Goal: Communication & Community: Answer question/provide support

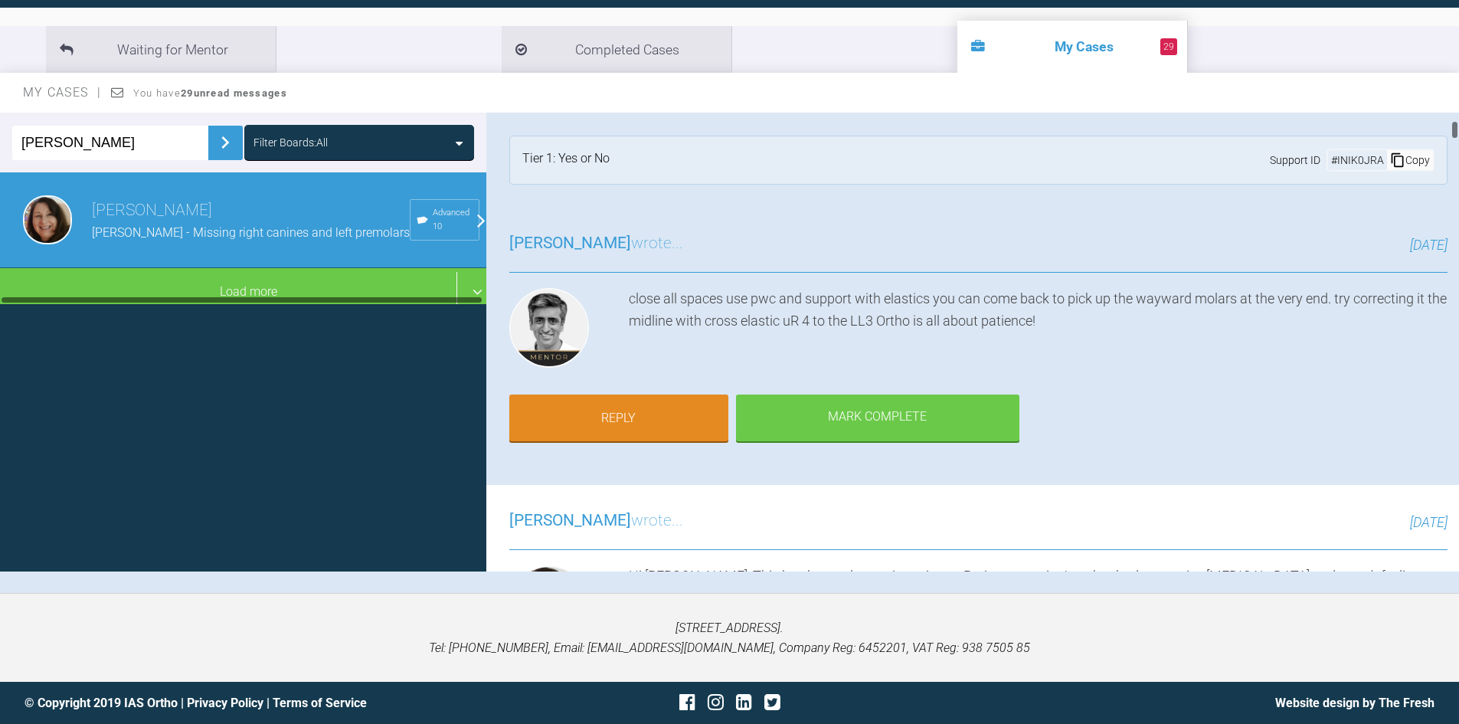
scroll to position [253, 0]
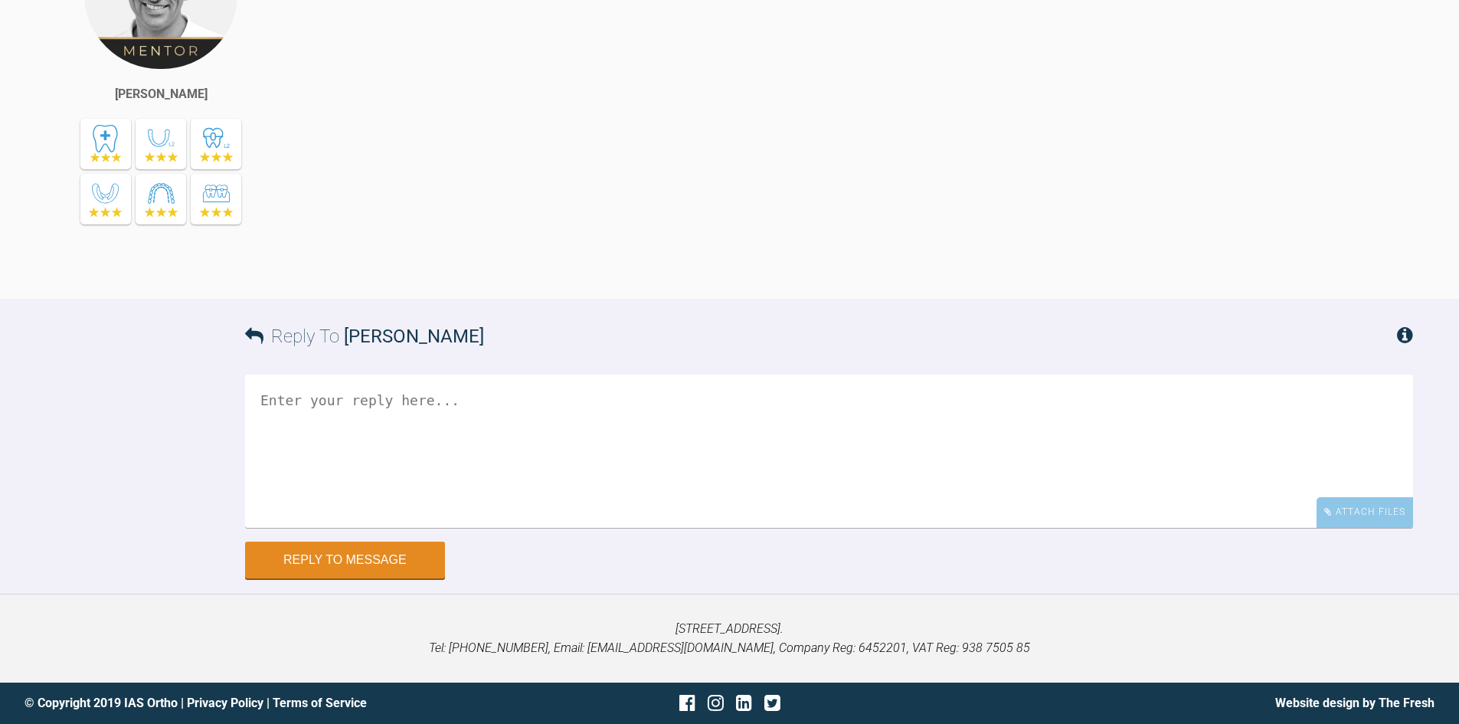
scroll to position [27493, 0]
click at [368, 557] on button "Reply to Message" at bounding box center [345, 560] width 200 height 37
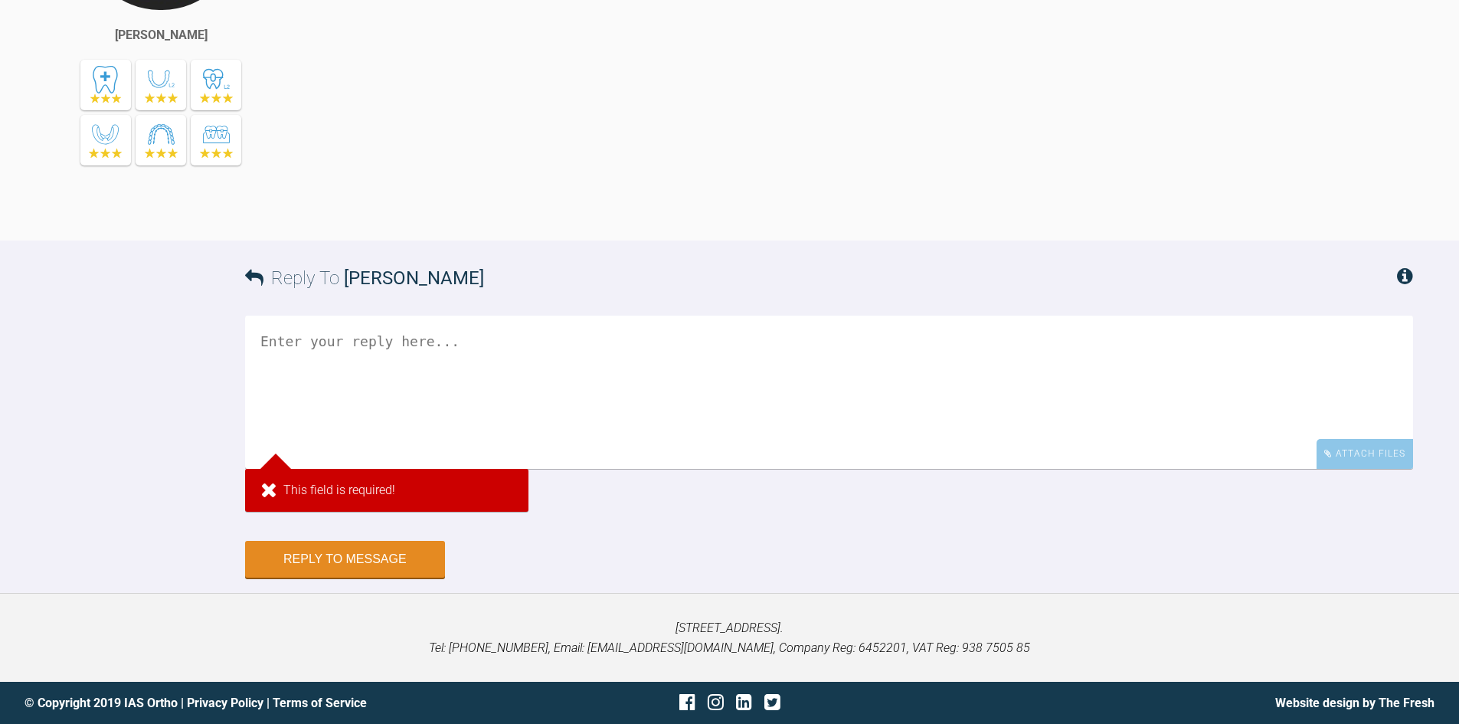
click at [367, 437] on textarea at bounding box center [829, 392] width 1168 height 153
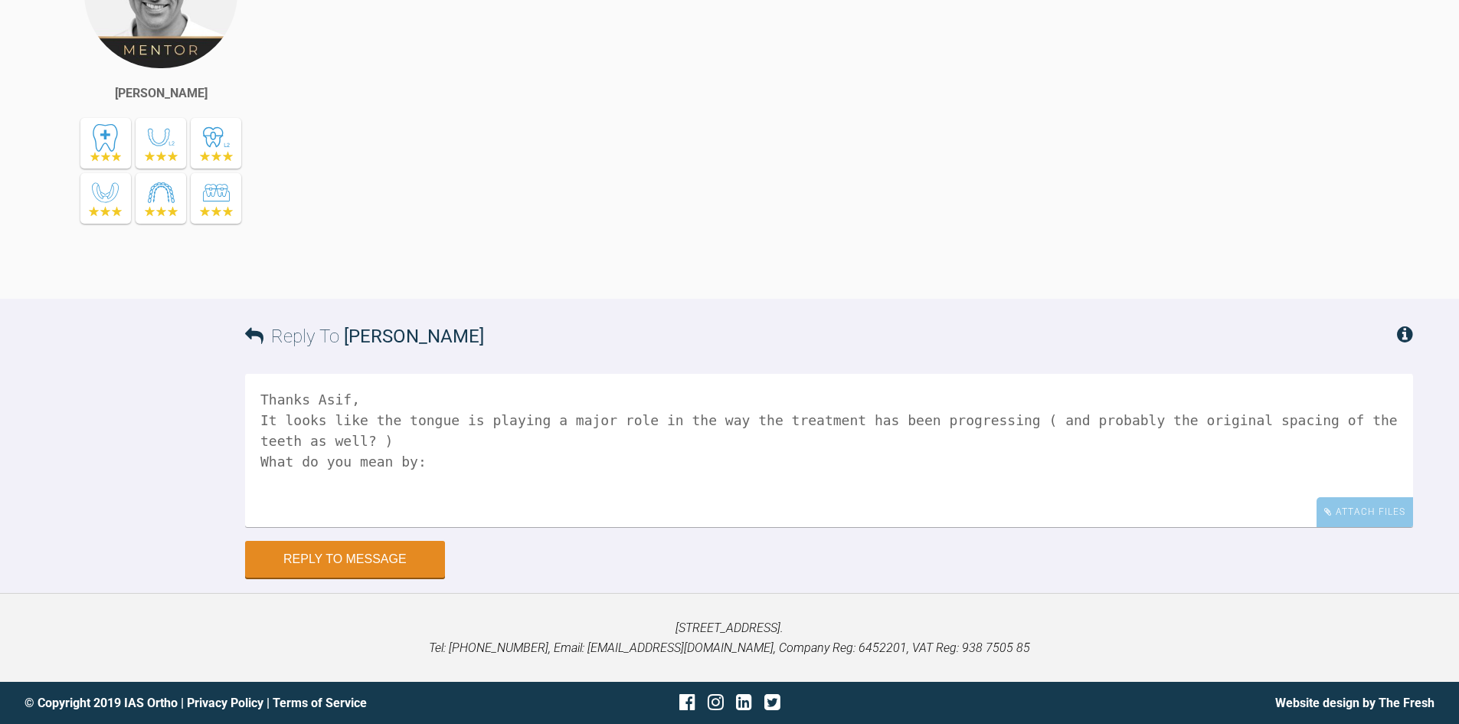
scroll to position [26997, 0]
drag, startPoint x: 325, startPoint y: 456, endPoint x: 653, endPoint y: 457, distance: 327.9
click at [661, 275] on div "The AOB could be due to the tongue and wear of the teeth. The tongue is sitting…" at bounding box center [868, 94] width 1092 height 362
copy div "do you have any reverse curve in either upper or lower?"
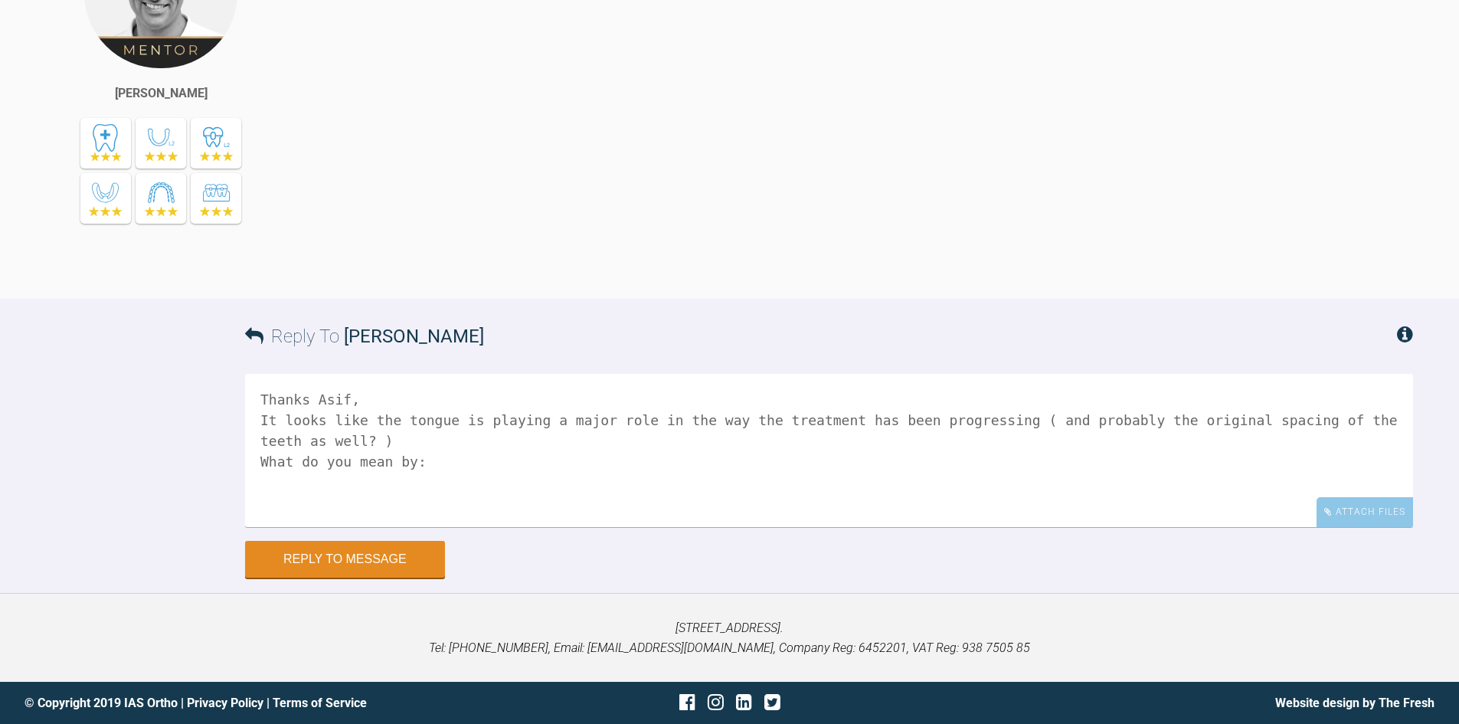
click at [443, 461] on textarea "Thanks Asif, It looks like the tongue is playing a major role in the way the tr…" at bounding box center [829, 450] width 1168 height 153
paste textarea "do you have any reverse curve in either upper or lower?"
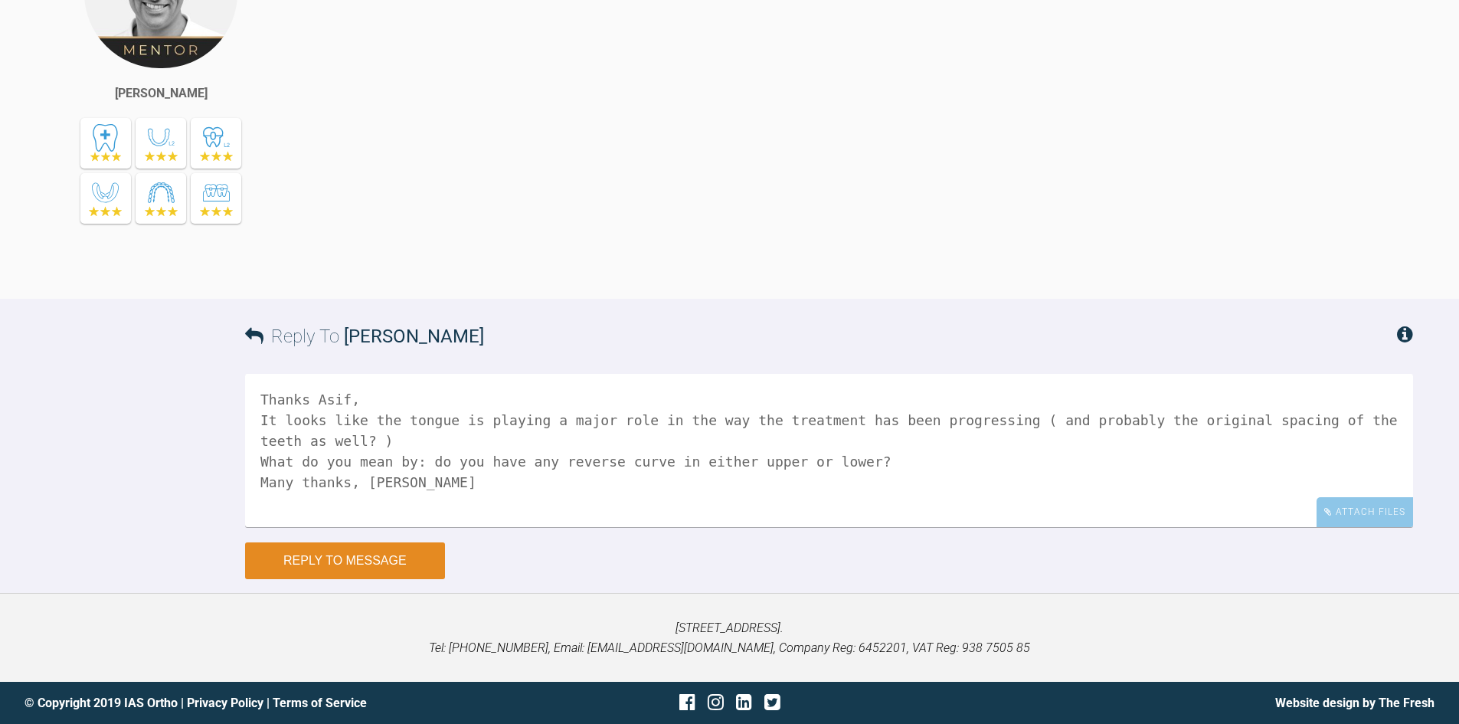
type textarea "Thanks Asif, It looks like the tongue is playing a major role in the way the tr…"
click at [375, 559] on button "Reply to Message" at bounding box center [345, 560] width 200 height 37
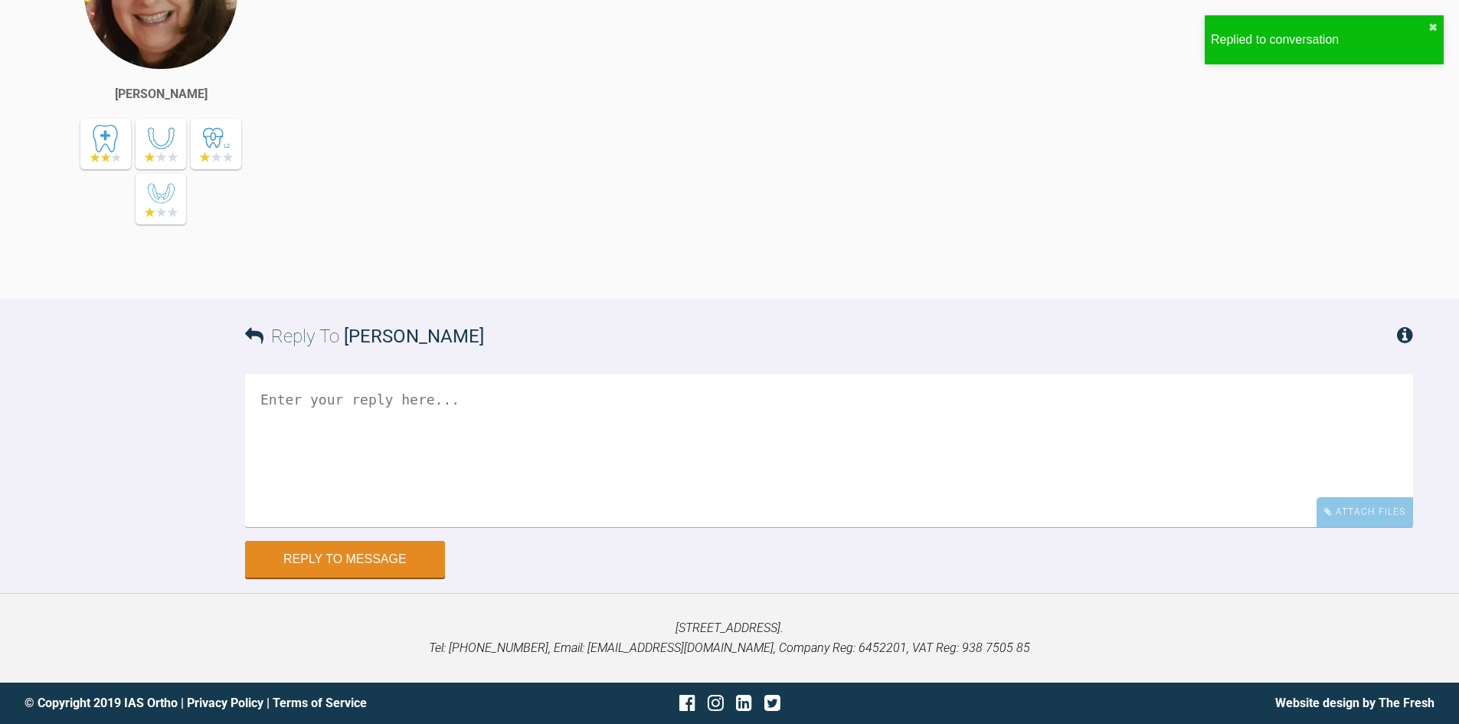
scroll to position [28023, 0]
